Goal: Information Seeking & Learning: Learn about a topic

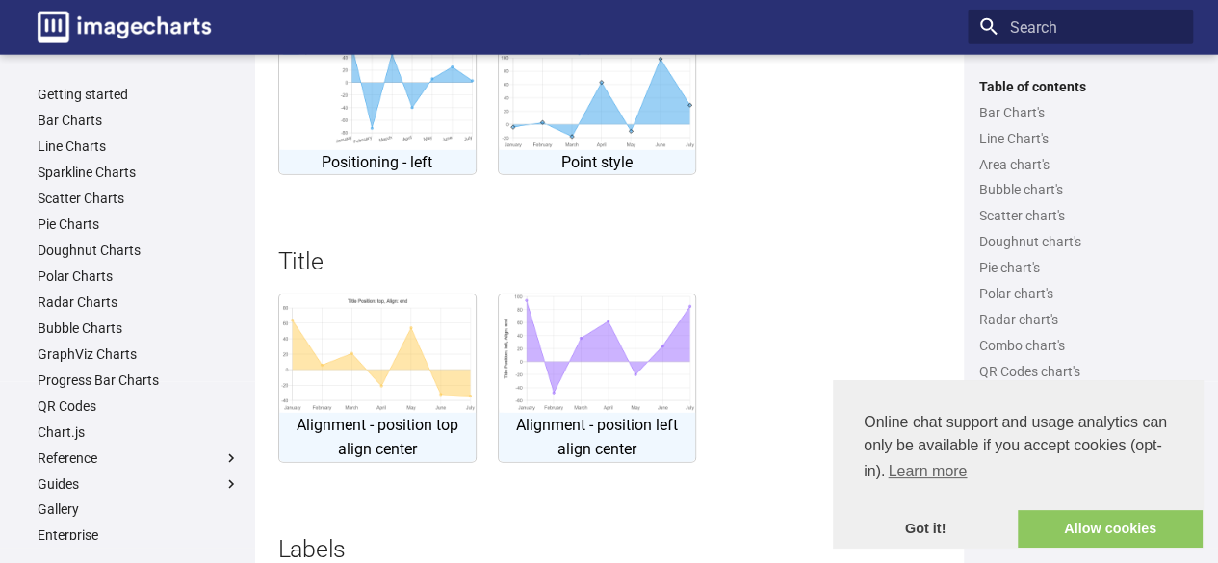
scroll to position [4240, 0]
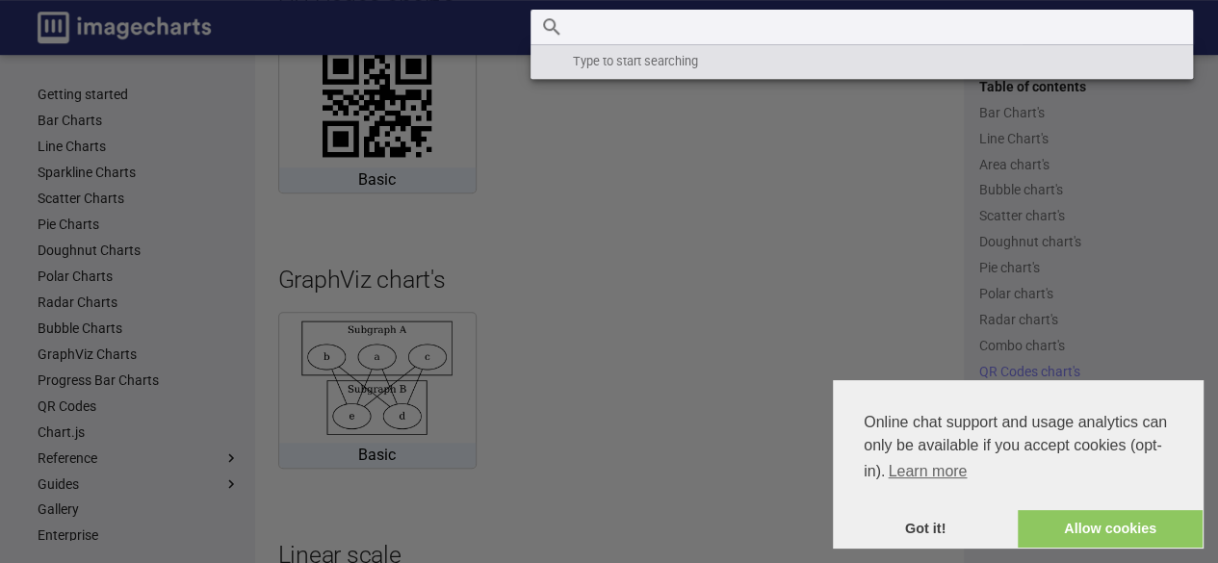
click at [1052, 43] on input "Search" at bounding box center [862, 27] width 662 height 35
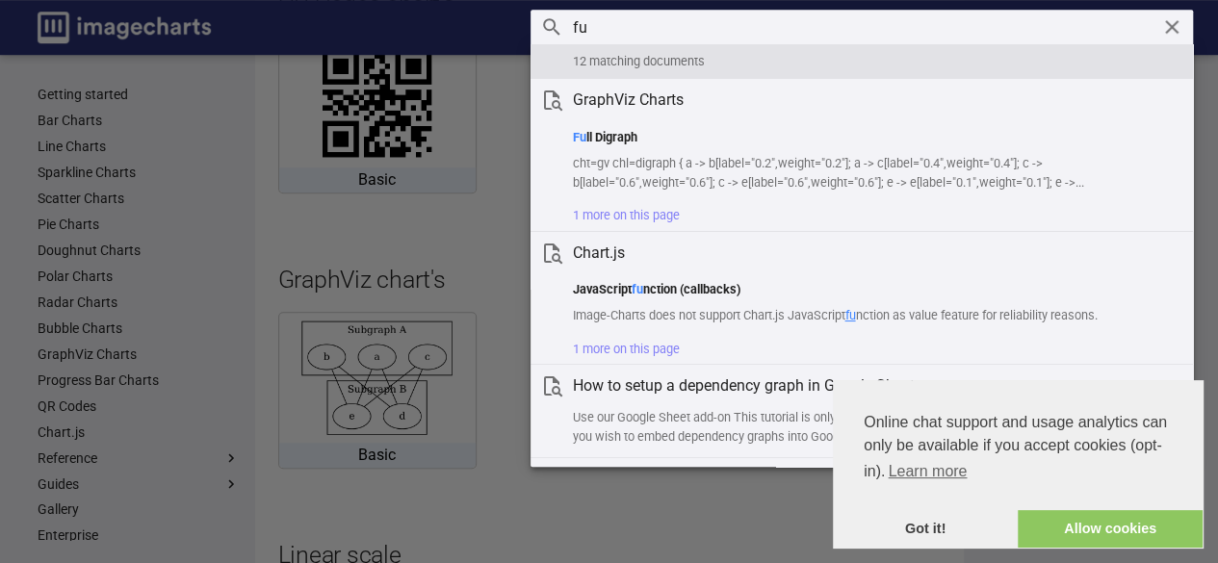
type input "f"
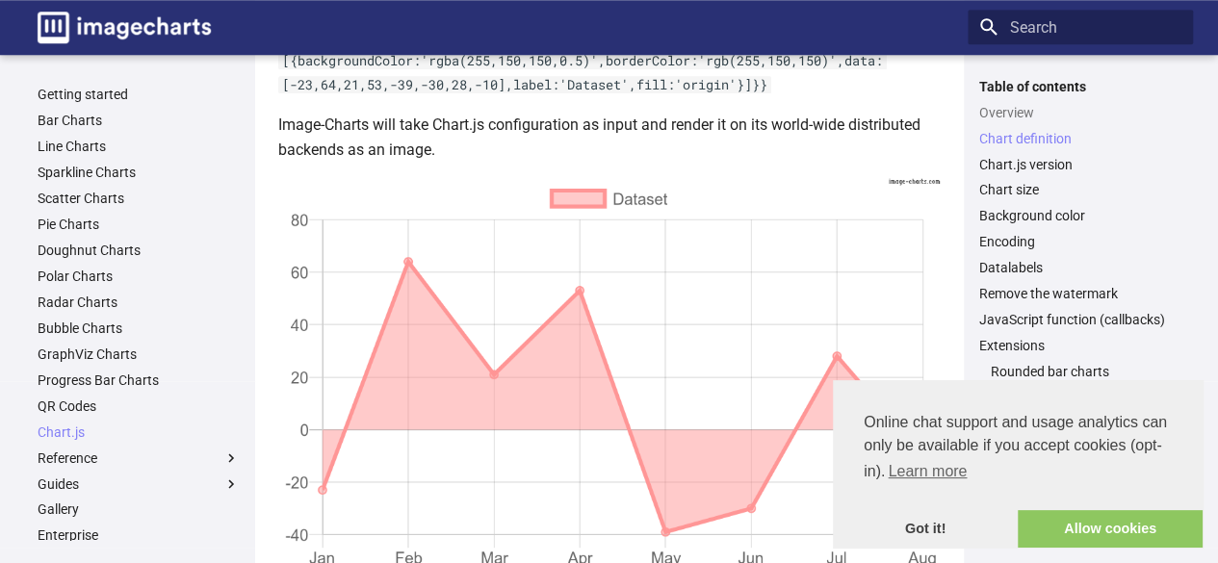
scroll to position [670, 0]
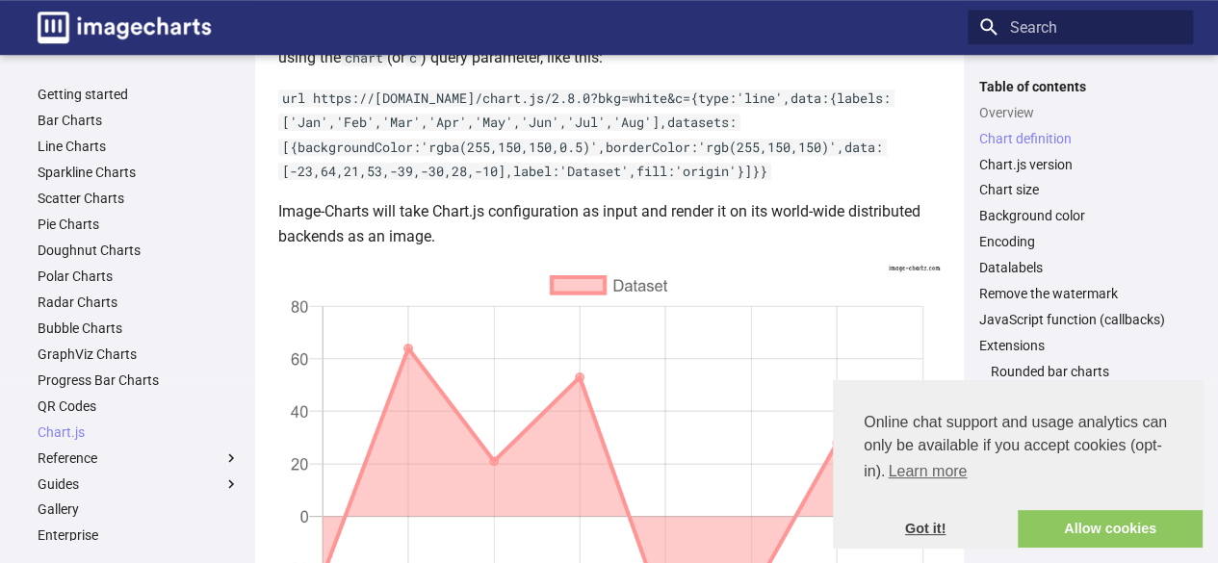
click at [947, 528] on link "Got it!" at bounding box center [925, 529] width 185 height 39
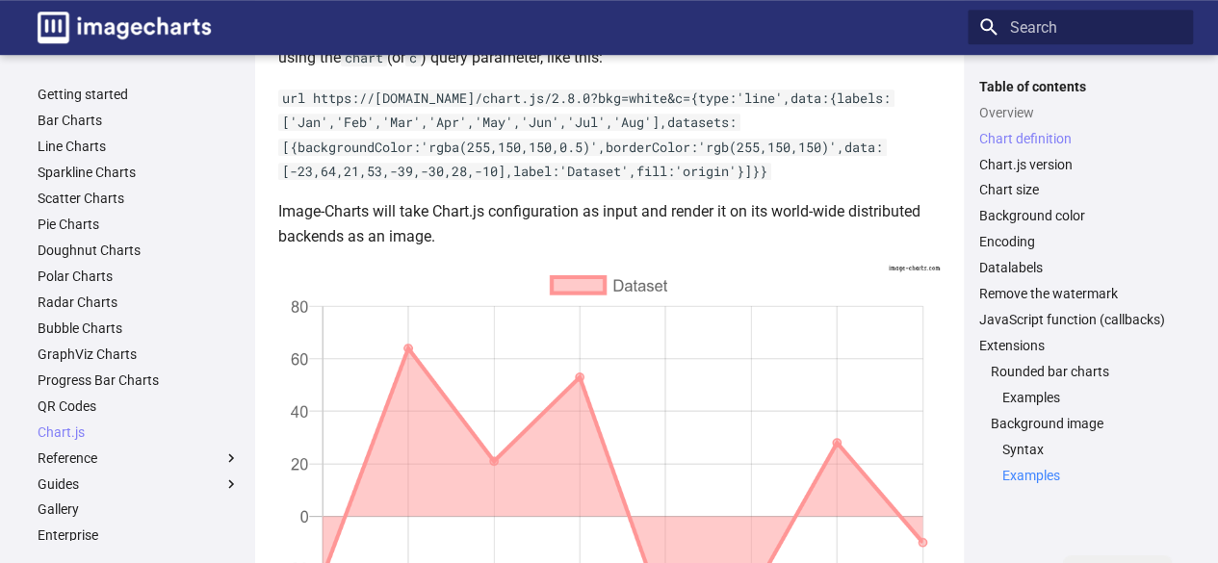
click at [1053, 479] on link "Examples" at bounding box center [1091, 475] width 179 height 17
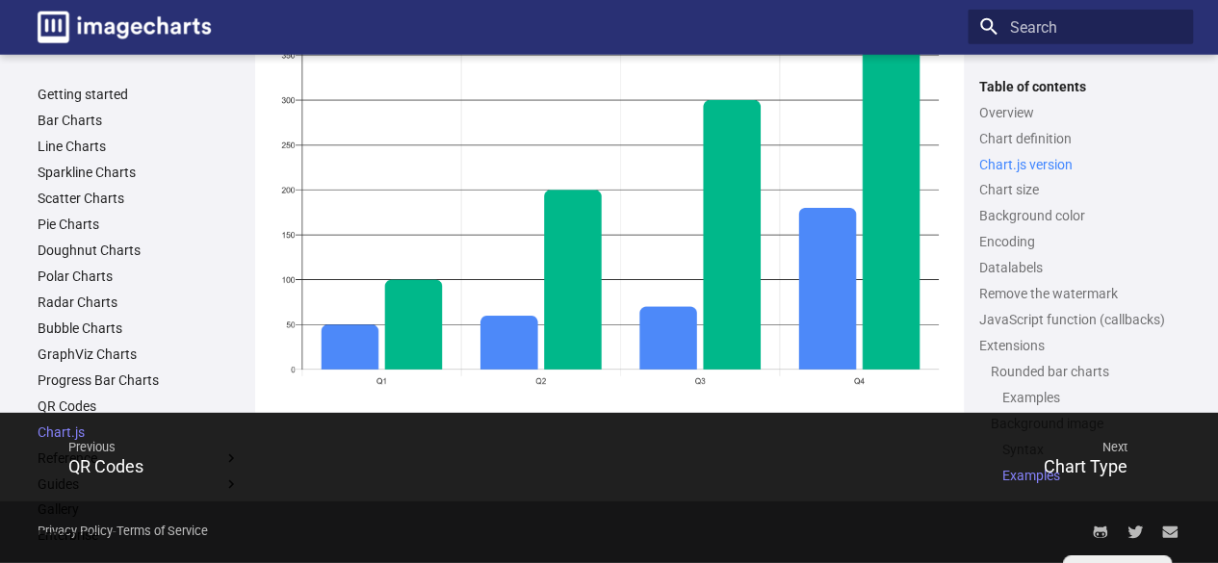
click at [1040, 167] on link "Chart.js version" at bounding box center [1080, 164] width 202 height 17
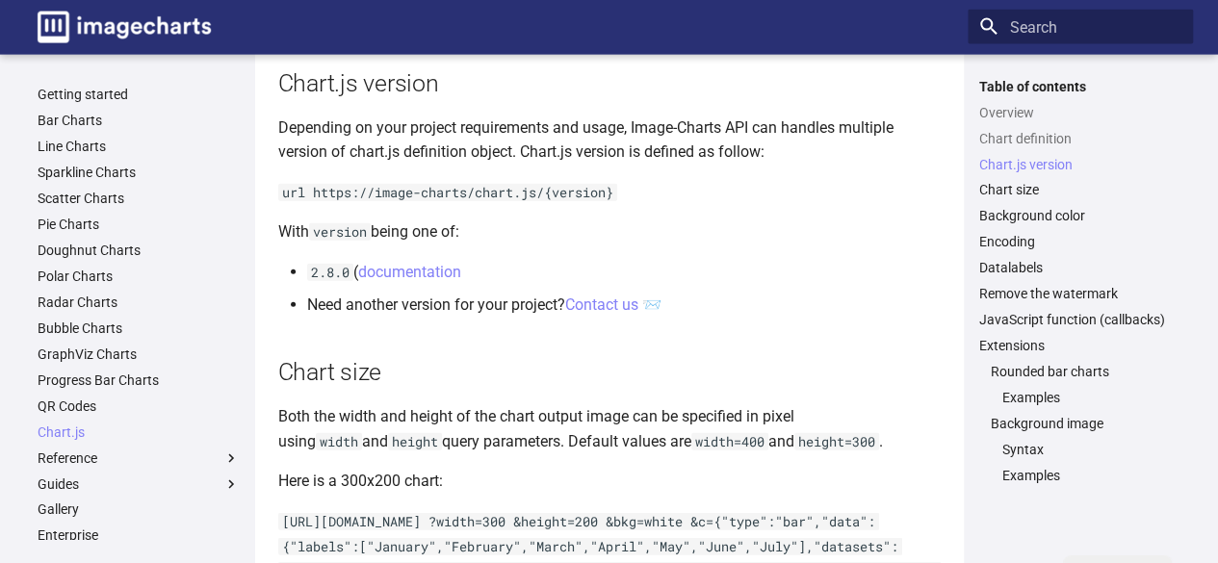
click at [433, 191] on code "url https://image-charts/chart.js/{version}" at bounding box center [447, 192] width 339 height 17
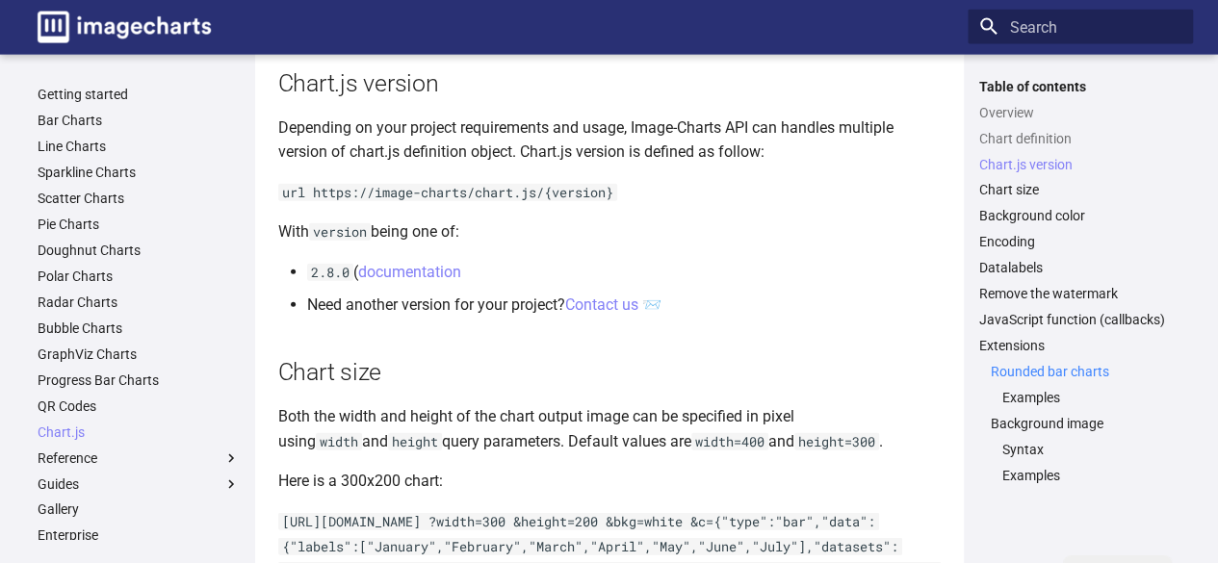
click at [1030, 367] on link "Rounded bar charts" at bounding box center [1086, 371] width 191 height 17
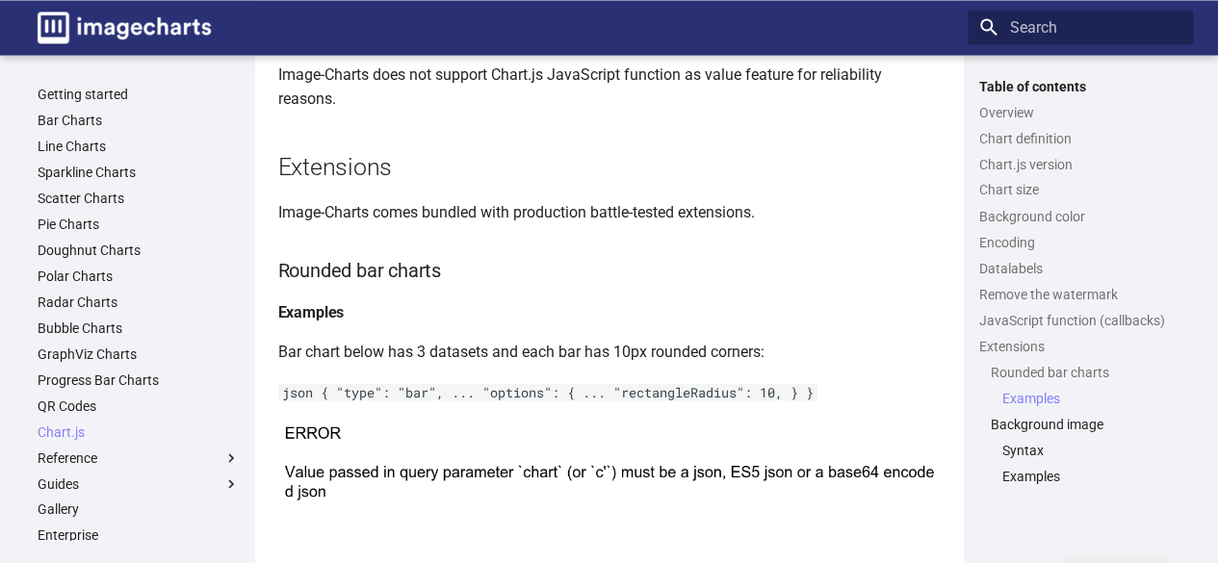
scroll to position [8818, 0]
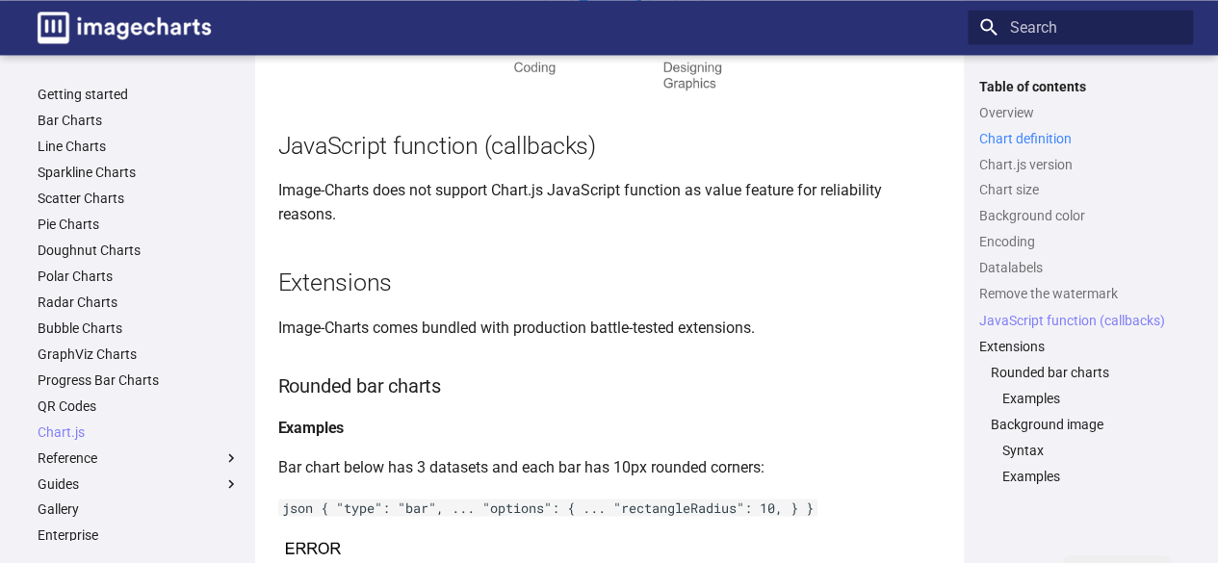
click at [1023, 137] on link "Chart definition" at bounding box center [1080, 138] width 202 height 17
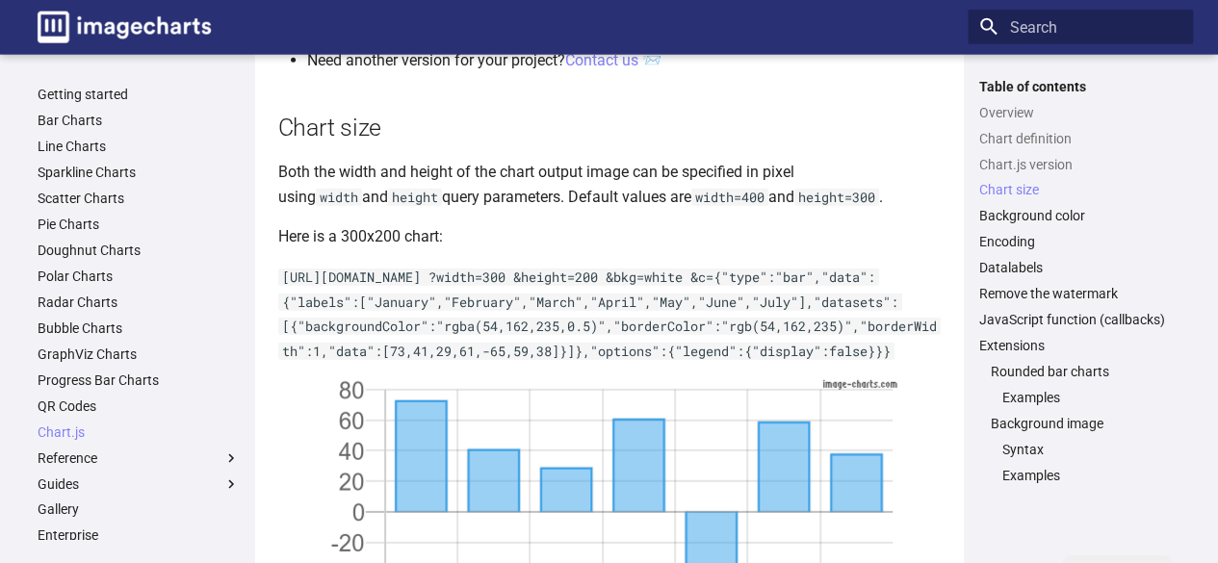
scroll to position [2542, 0]
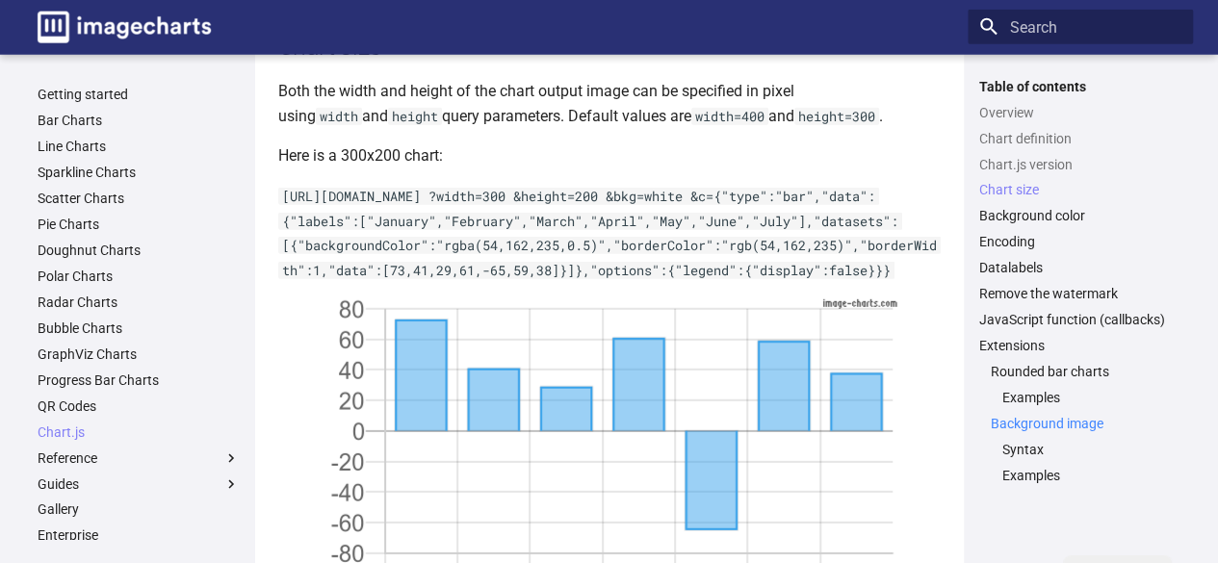
click at [1020, 415] on link "Background image" at bounding box center [1086, 423] width 191 height 17
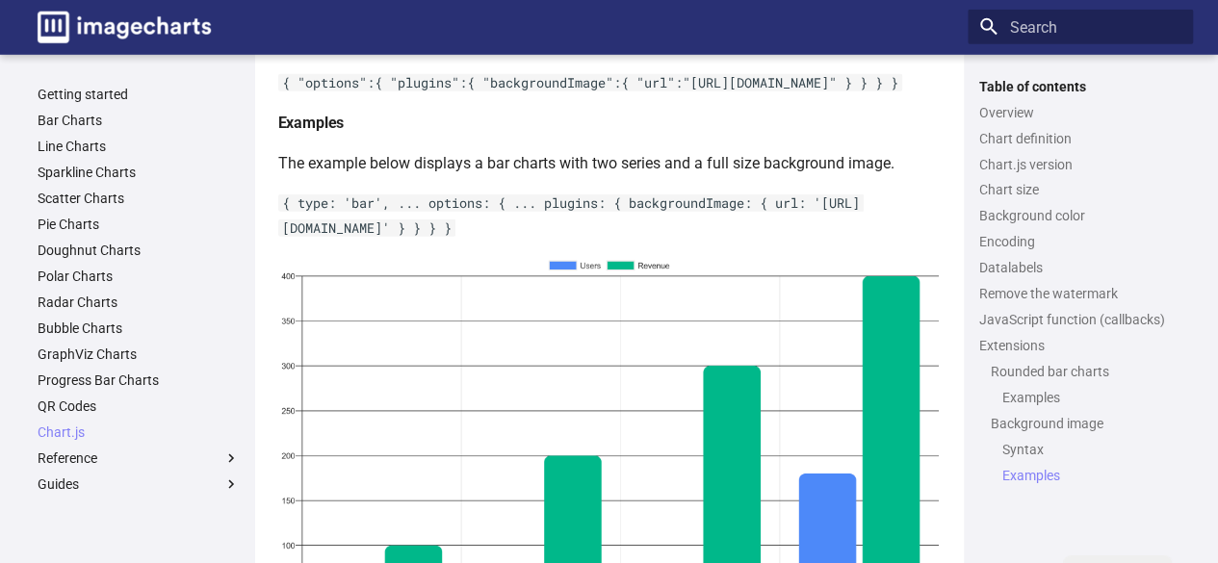
scroll to position [10183, 0]
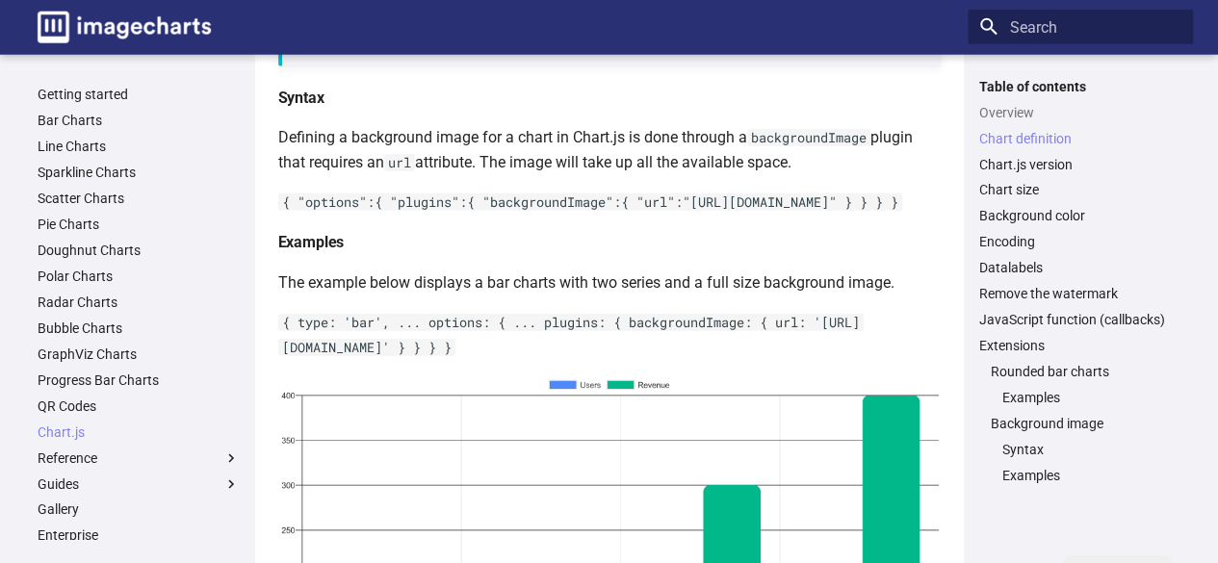
scroll to position [670, 0]
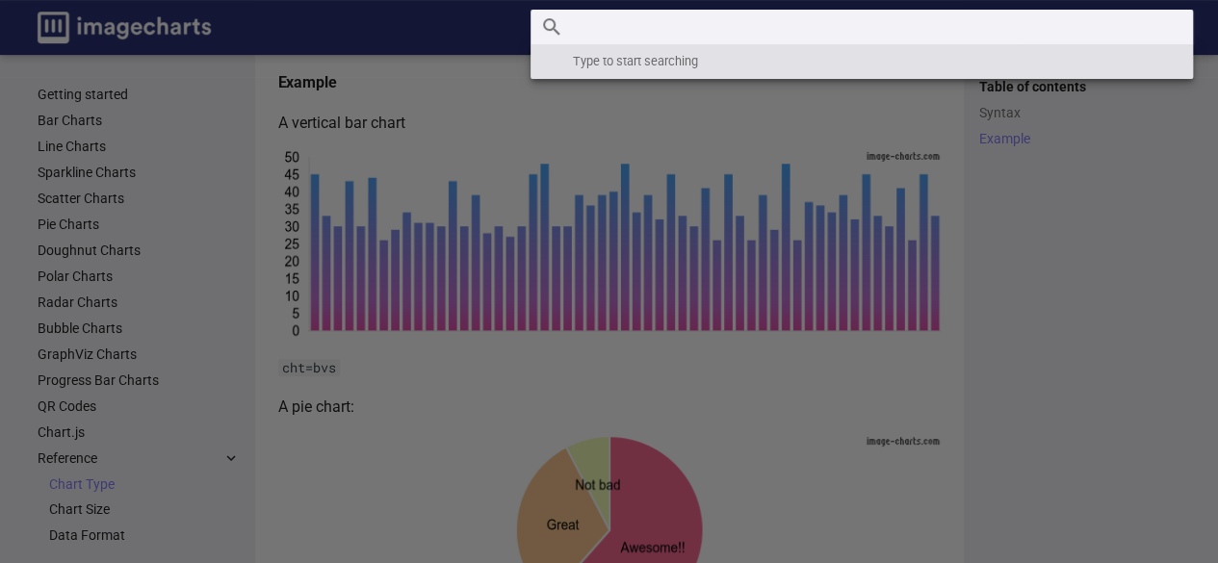
click at [1027, 34] on input "Search" at bounding box center [862, 27] width 662 height 35
click at [721, 315] on label "Header" at bounding box center [609, 563] width 1218 height 1127
click at [0, 0] on input "checkbox" at bounding box center [0, 0] width 0 height 0
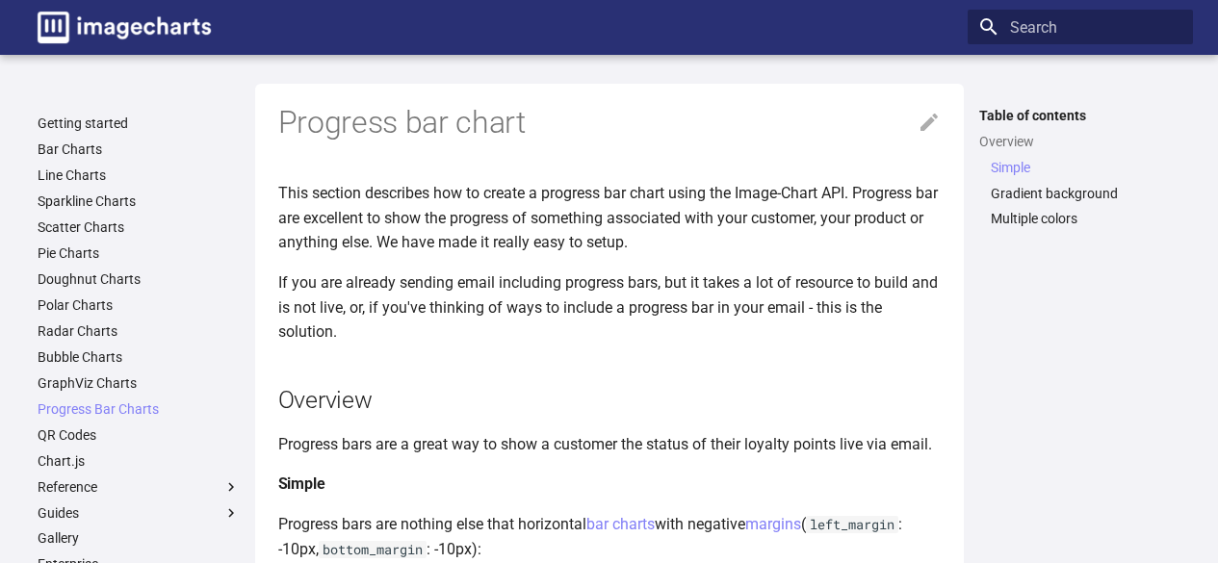
scroll to position [597, 0]
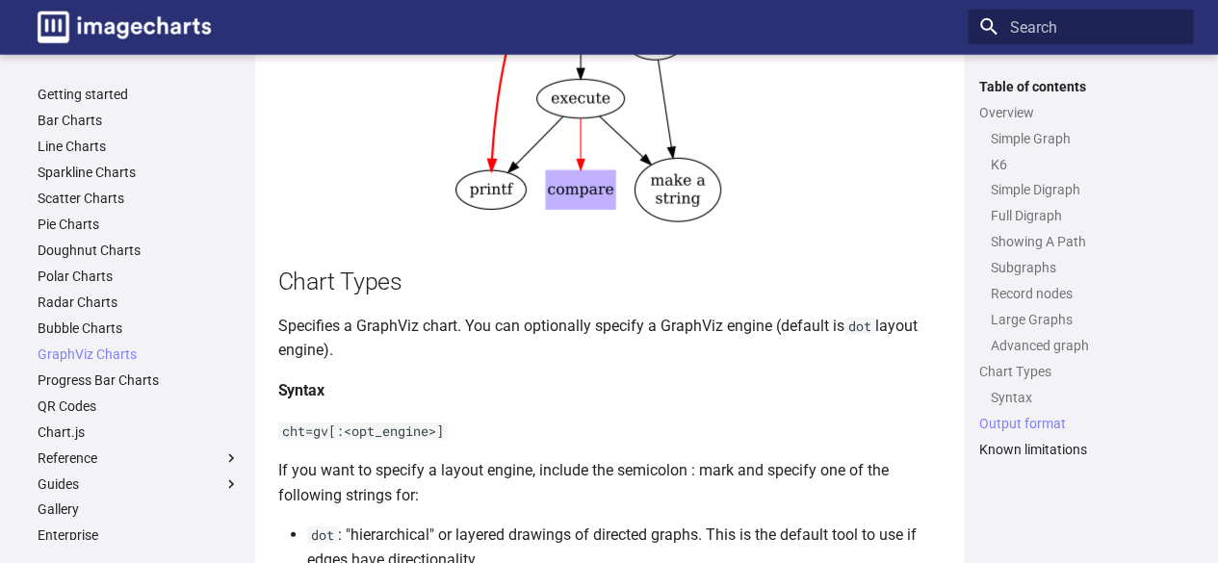
scroll to position [5676, 0]
